Goal: Task Accomplishment & Management: Complete application form

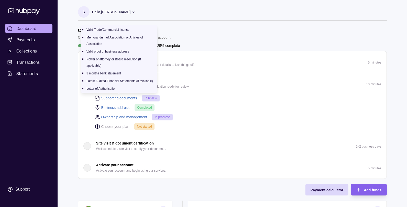
click at [116, 96] on link "Supporting documents" at bounding box center [119, 98] width 36 height 6
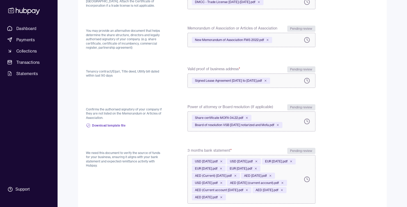
scroll to position [225, 0]
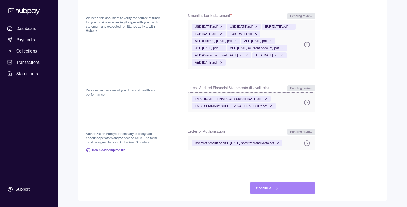
click at [270, 188] on button "Continue" at bounding box center [283, 187] width 66 height 11
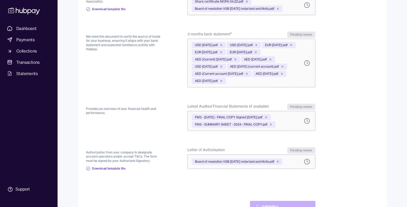
scroll to position [232, 0]
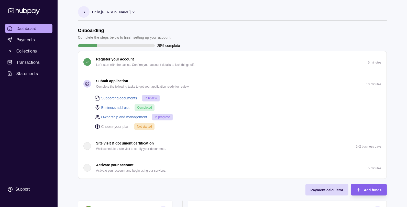
click at [120, 117] on link "Ownership and management" at bounding box center [124, 117] width 46 height 6
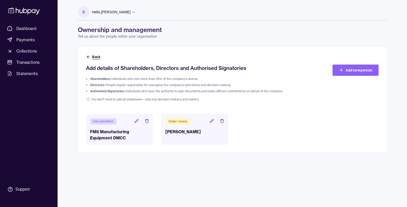
click at [88, 57] on icon at bounding box center [88, 57] width 2 height 0
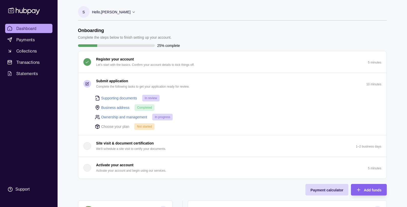
click at [114, 127] on p "Choose your plan" at bounding box center [115, 127] width 28 height 6
click at [141, 129] on div "Not started" at bounding box center [144, 126] width 20 height 7
click at [150, 125] on span "Not started" at bounding box center [144, 127] width 15 height 4
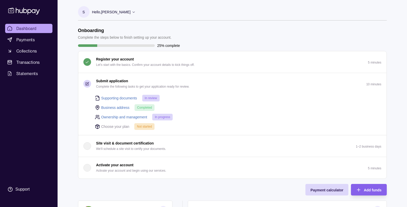
click at [117, 124] on p "Choose your plan" at bounding box center [115, 127] width 28 height 6
click at [192, 125] on div "Choose your plan Not started" at bounding box center [238, 126] width 287 height 7
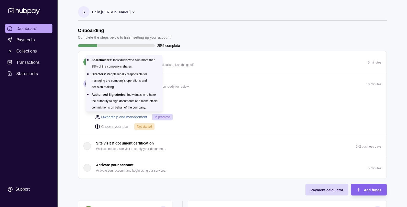
click at [124, 118] on link "Ownership and management" at bounding box center [124, 117] width 46 height 6
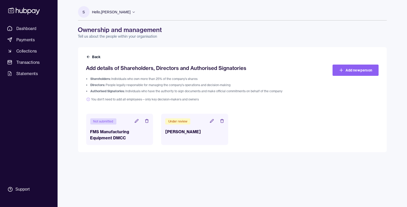
click at [193, 129] on h3 "[PERSON_NAME]" at bounding box center [194, 132] width 59 height 6
click at [118, 129] on h3 "FMS Manufacturing Equipment DMCC" at bounding box center [119, 135] width 59 height 12
click at [114, 129] on h3 "FMS Manufacturing Equipment DMCC" at bounding box center [119, 135] width 59 height 12
click at [136, 121] on icon at bounding box center [137, 121] width 4 height 4
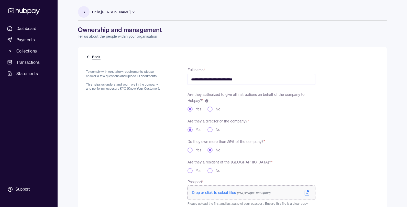
click at [88, 56] on icon at bounding box center [88, 57] width 4 height 4
